Goal: Contribute content: Add original content to the website for others to see

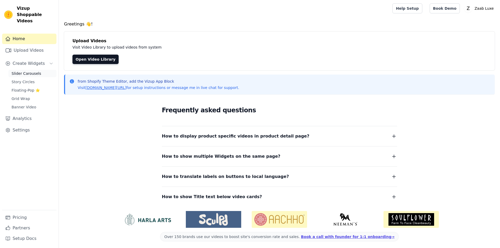
click at [40, 70] on link "Slider Carousels" at bounding box center [32, 73] width 48 height 7
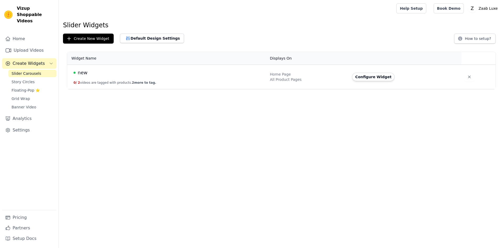
click at [140, 73] on div "new" at bounding box center [169, 72] width 190 height 7
click at [31, 79] on span "Story Circles" at bounding box center [23, 81] width 23 height 5
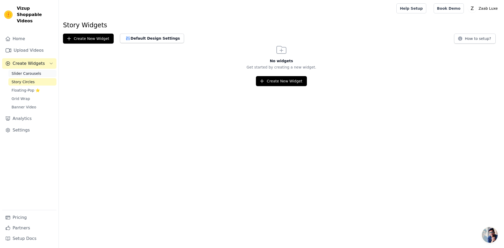
click at [23, 71] on span "Slider Carousels" at bounding box center [27, 73] width 30 height 5
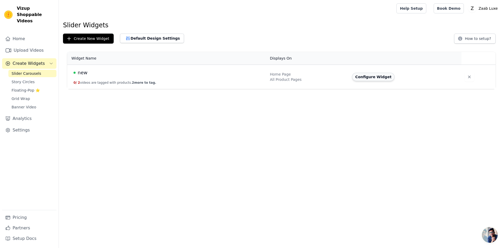
click at [366, 76] on button "Configure Widget" at bounding box center [373, 77] width 43 height 8
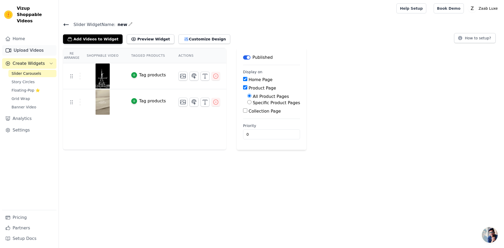
click at [41, 45] on link "Upload Videos" at bounding box center [29, 50] width 54 height 11
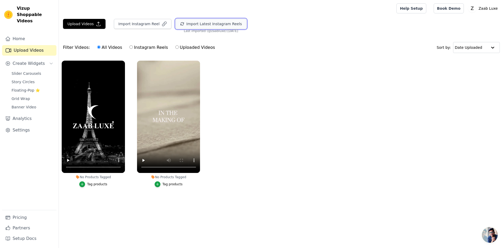
click at [195, 25] on button "Import Latest Instagram Reels" at bounding box center [211, 24] width 71 height 10
click at [347, 118] on ul "No Products Tagged Tag products No Products Tagged Tag products" at bounding box center [282, 129] width 446 height 143
click at [130, 46] on input "Instagram Reels" at bounding box center [131, 46] width 3 height 3
radio input "true"
click at [102, 49] on label "All Videos" at bounding box center [109, 47] width 25 height 7
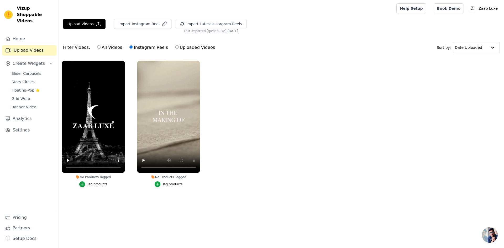
click at [101, 49] on input "All Videos" at bounding box center [98, 46] width 3 height 3
radio input "true"
click at [188, 47] on label "Uploaded Videos" at bounding box center [195, 47] width 40 height 7
click at [179, 47] on input "Uploaded Videos" at bounding box center [176, 46] width 3 height 3
radio input "true"
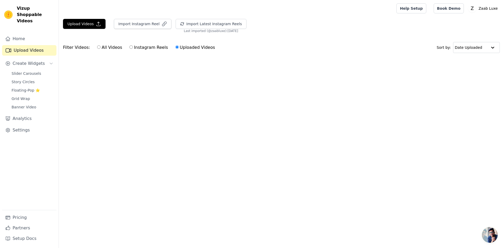
click at [105, 50] on label "All Videos" at bounding box center [109, 47] width 25 height 7
click at [101, 49] on input "All Videos" at bounding box center [98, 46] width 3 height 3
radio input "true"
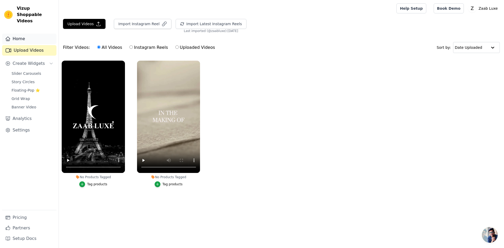
click at [25, 34] on link "Home" at bounding box center [29, 39] width 54 height 11
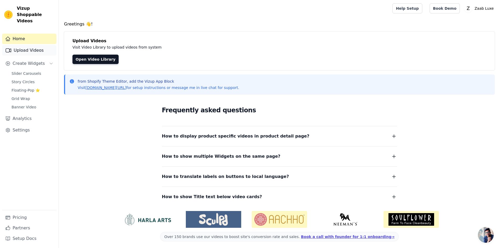
click at [25, 45] on link "Upload Videos" at bounding box center [29, 50] width 54 height 11
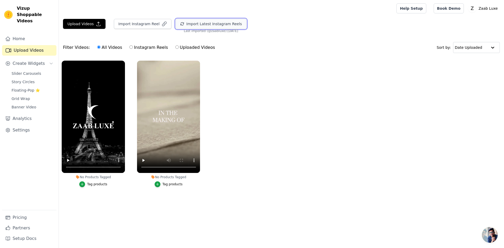
click at [201, 22] on button "Import Latest Instagram Reels" at bounding box center [211, 24] width 71 height 10
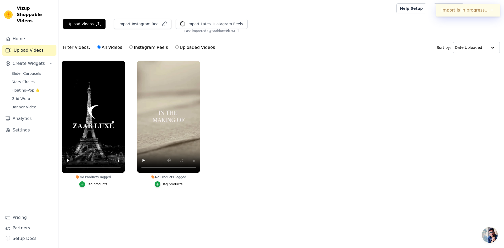
click at [424, 20] on div "Upload Videos Import Instagram Reel Import Latest Instagram Reels Import Latest…" at bounding box center [282, 26] width 446 height 14
click at [490, 7] on button "✖" at bounding box center [492, 10] width 6 height 6
click at [35, 45] on link "Upload Videos" at bounding box center [29, 50] width 54 height 11
click at [40, 34] on link "Home" at bounding box center [29, 39] width 54 height 11
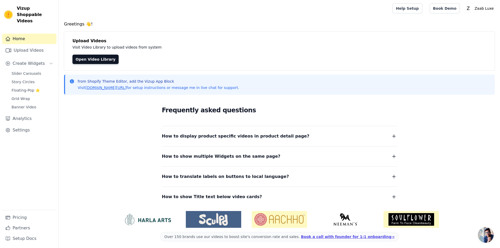
click at [38, 37] on link "Home" at bounding box center [29, 39] width 54 height 11
click at [37, 45] on link "Upload Videos" at bounding box center [29, 50] width 54 height 11
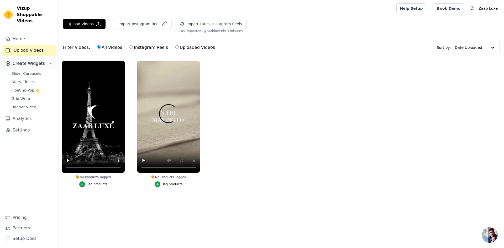
click at [28, 60] on span "Create Widgets" at bounding box center [29, 63] width 32 height 6
click at [33, 60] on span "Create Widgets" at bounding box center [29, 63] width 32 height 6
click at [28, 71] on span "Slider Carousels" at bounding box center [27, 73] width 30 height 5
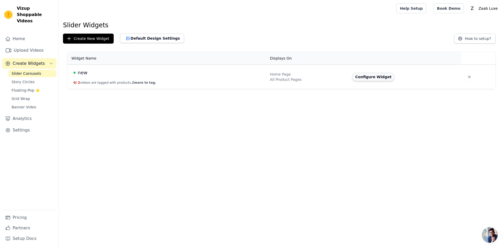
click at [367, 77] on button "Configure Widget" at bounding box center [373, 77] width 43 height 8
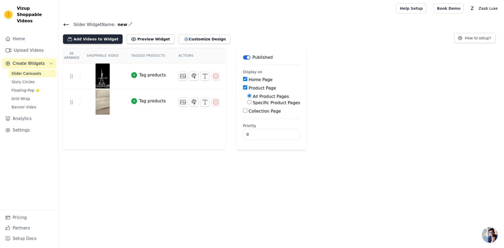
click at [102, 38] on button "Add Videos to Widget" at bounding box center [93, 38] width 60 height 9
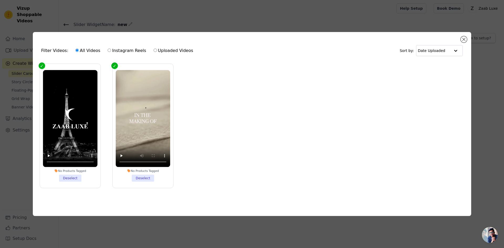
click at [133, 47] on label "Instagram Reels" at bounding box center [126, 50] width 39 height 7
click at [111, 49] on input "Instagram Reels" at bounding box center [109, 50] width 3 height 3
radio input "true"
click at [153, 51] on label "Uploaded Videos" at bounding box center [173, 50] width 40 height 7
click at [154, 51] on input "Uploaded Videos" at bounding box center [155, 50] width 3 height 3
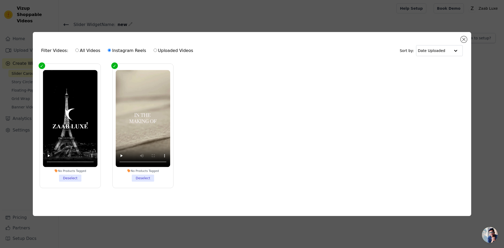
radio input "true"
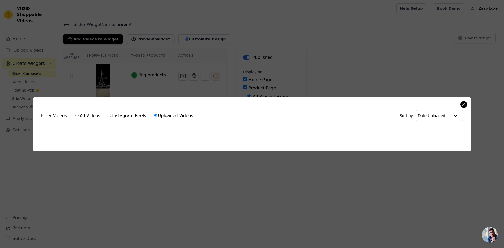
drag, startPoint x: 468, startPoint y: 104, endPoint x: 464, endPoint y: 103, distance: 3.2
click at [468, 103] on div "Filter Videos: All Videos Instagram Reels Uploaded Videos Sort by: Date Uploade…" at bounding box center [252, 124] width 439 height 54
click at [460, 106] on div "Filter Videos: All Videos Instagram Reels Uploaded Videos Sort by: Date Uploaded" at bounding box center [252, 116] width 430 height 20
click at [467, 106] on div "Filter Videos: All Videos Instagram Reels Uploaded Videos Sort by: Date Uploaded" at bounding box center [252, 116] width 430 height 20
click at [468, 101] on div "Filter Videos: All Videos Instagram Reels Uploaded Videos Sort by: Date Uploade…" at bounding box center [252, 124] width 439 height 54
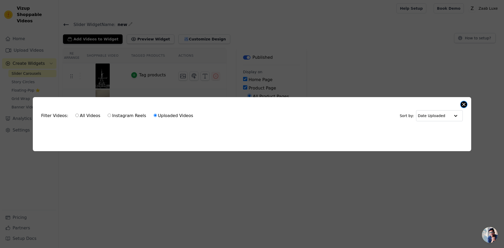
click at [466, 102] on button "Close modal" at bounding box center [464, 104] width 6 height 6
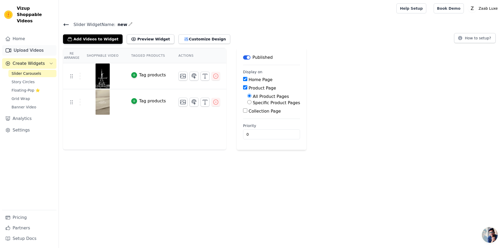
click at [42, 45] on link "Upload Videos" at bounding box center [29, 50] width 54 height 11
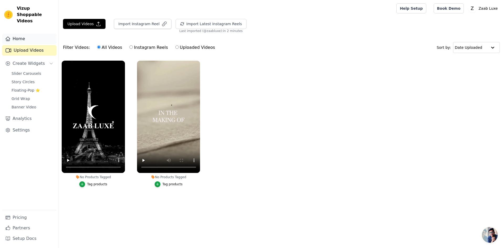
click at [31, 38] on div "Home Upload Videos Create Widgets Slider Carousels Story Circles Floating-Pop ⭐…" at bounding box center [29, 122] width 54 height 177
click at [27, 36] on link "Home" at bounding box center [29, 39] width 54 height 11
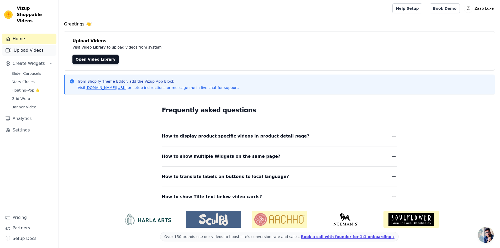
click at [16, 45] on link "Upload Videos" at bounding box center [29, 50] width 54 height 11
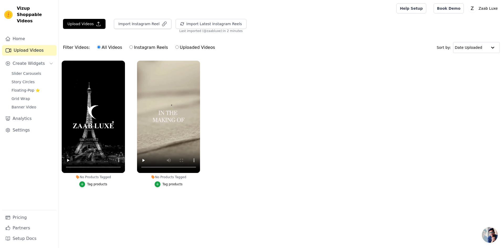
click at [125, 49] on div "All Videos Instagram Reels Uploaded Videos" at bounding box center [156, 48] width 124 height 12
click at [130, 46] on input "Instagram Reels" at bounding box center [131, 46] width 3 height 3
radio input "true"
click at [128, 25] on button "Import Instagram Reel" at bounding box center [143, 24] width 58 height 10
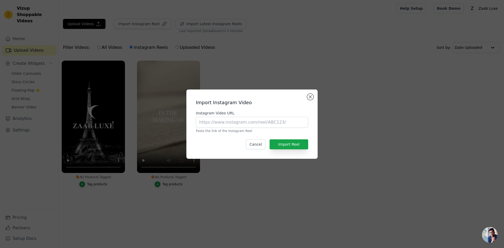
click at [256, 130] on p "Paste the link of the Instagram Reel" at bounding box center [252, 131] width 112 height 4
click at [257, 125] on input "Instagram Video URL" at bounding box center [252, 122] width 112 height 11
paste input "[URL][DOMAIN_NAME]"
type input "[URL][DOMAIN_NAME]"
click at [281, 144] on button "Import Reel" at bounding box center [289, 145] width 39 height 10
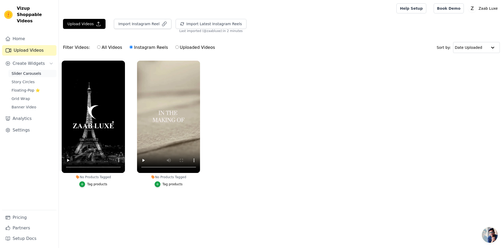
click at [25, 71] on span "Slider Carousels" at bounding box center [27, 73] width 30 height 5
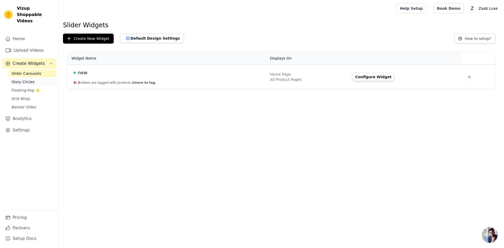
click at [37, 78] on link "Story Circles" at bounding box center [32, 81] width 48 height 7
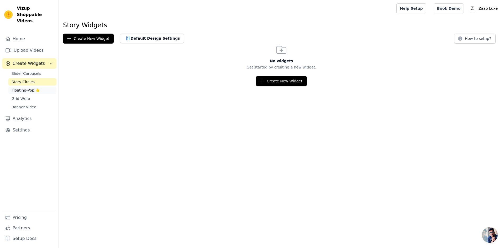
click at [32, 88] on span "Floating-Pop ⭐" at bounding box center [26, 90] width 28 height 5
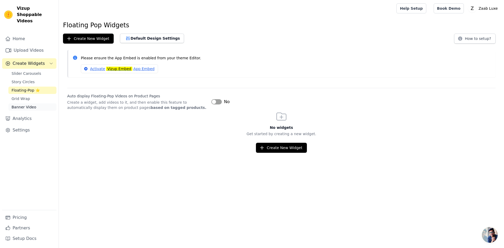
click at [26, 104] on link "Banner Video" at bounding box center [32, 107] width 48 height 7
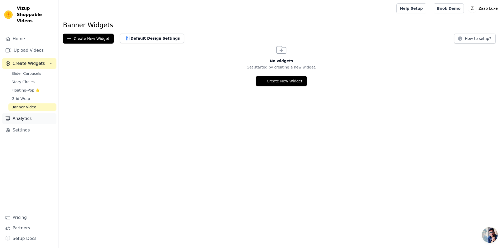
click at [23, 113] on link "Analytics" at bounding box center [29, 118] width 54 height 11
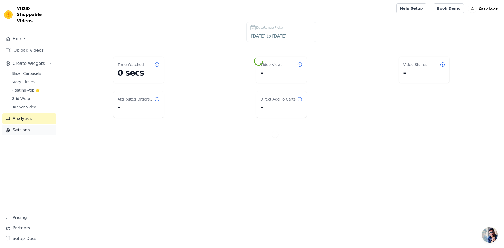
click at [19, 125] on link "Settings" at bounding box center [29, 130] width 54 height 11
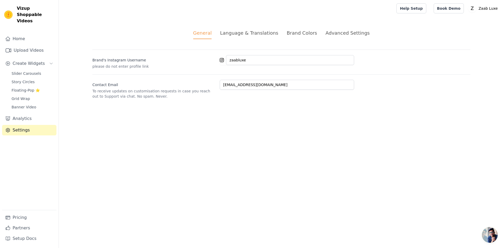
click at [249, 35] on div "Language & Translations" at bounding box center [249, 32] width 58 height 7
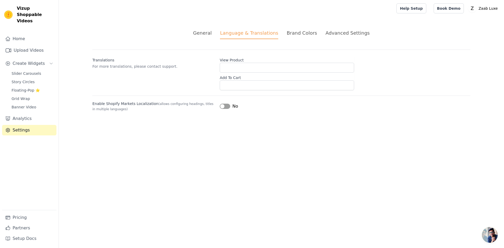
drag, startPoint x: 303, startPoint y: 37, endPoint x: 306, endPoint y: 37, distance: 2.6
click at [303, 37] on li "Brand Colors" at bounding box center [302, 34] width 30 height 10
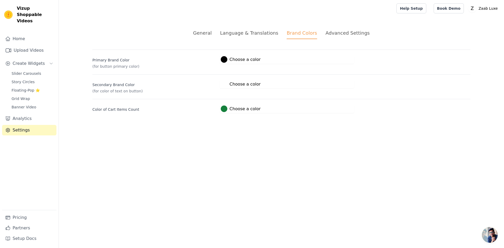
click at [351, 36] on div "Advanced Settings" at bounding box center [348, 32] width 44 height 7
